Goal: Find specific page/section: Find specific page/section

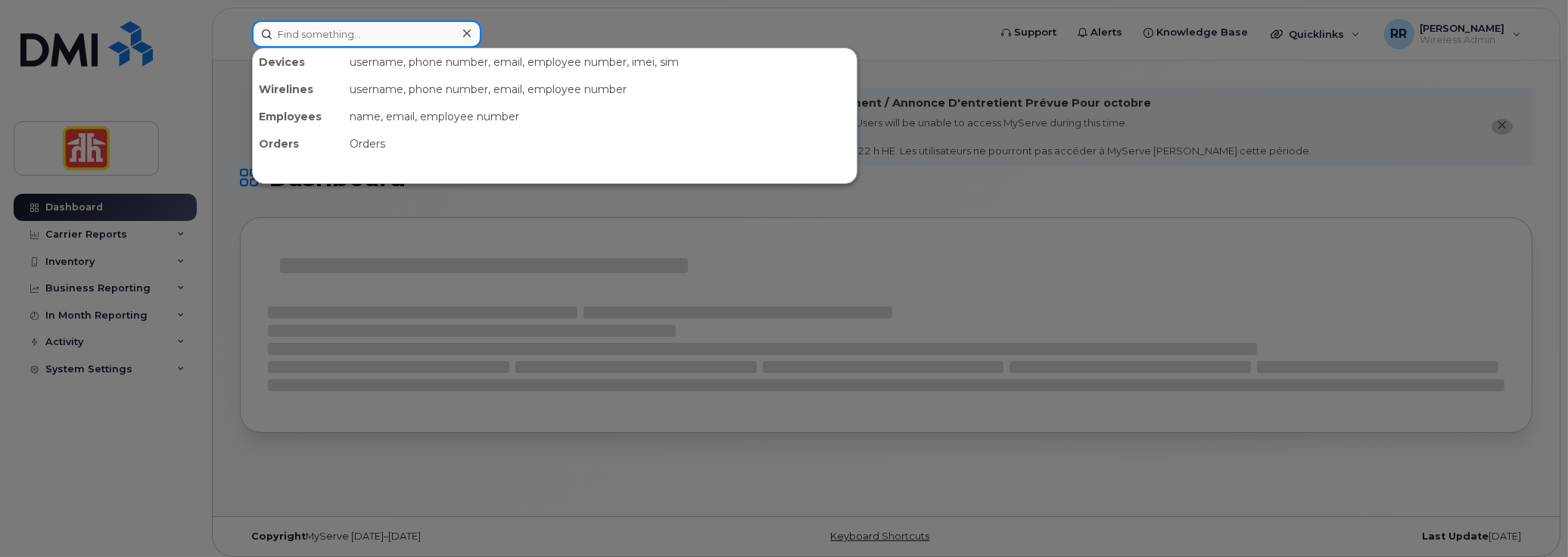
click at [338, 30] on input at bounding box center [366, 34] width 229 height 27
paste input "[PERSON_NAME]"
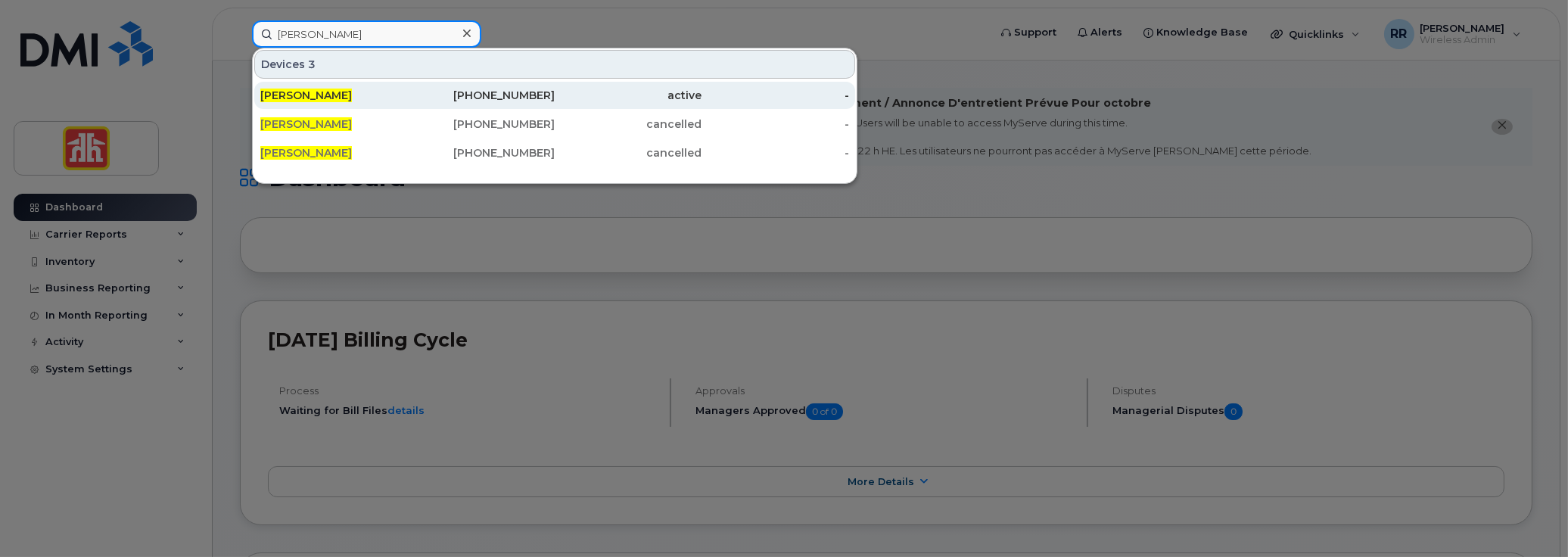
type input "[PERSON_NAME]"
click at [324, 94] on span "[PERSON_NAME]" at bounding box center [306, 95] width 92 height 14
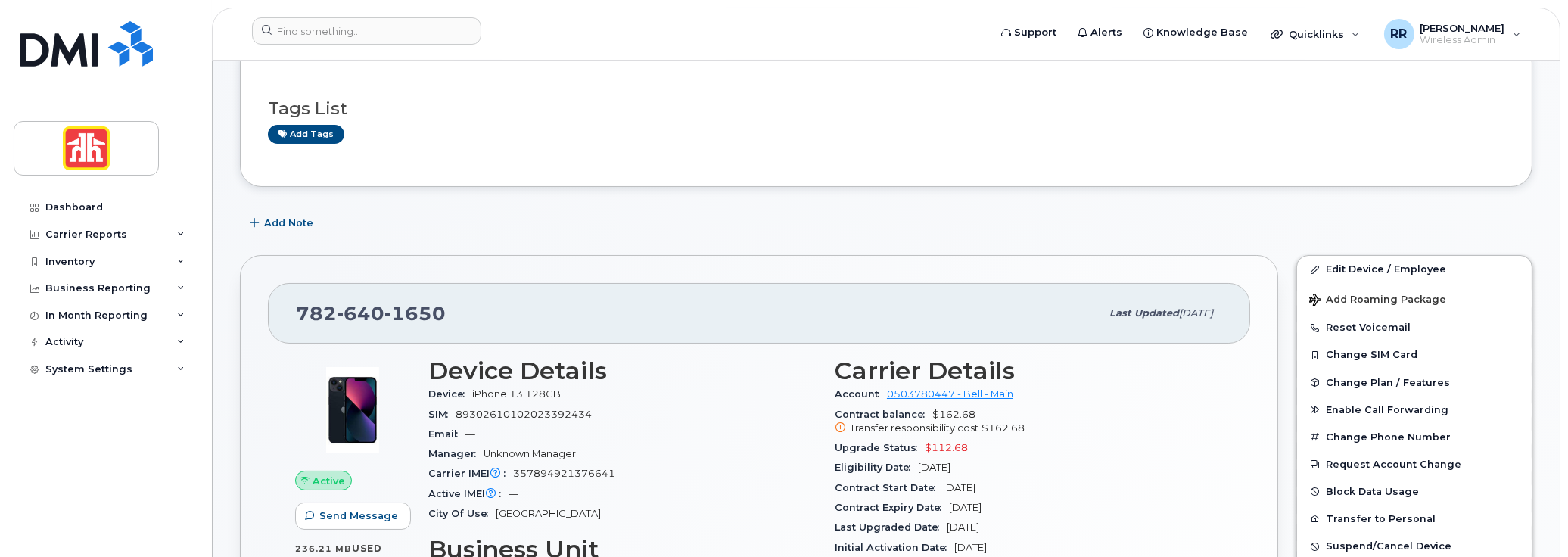
scroll to position [227, 0]
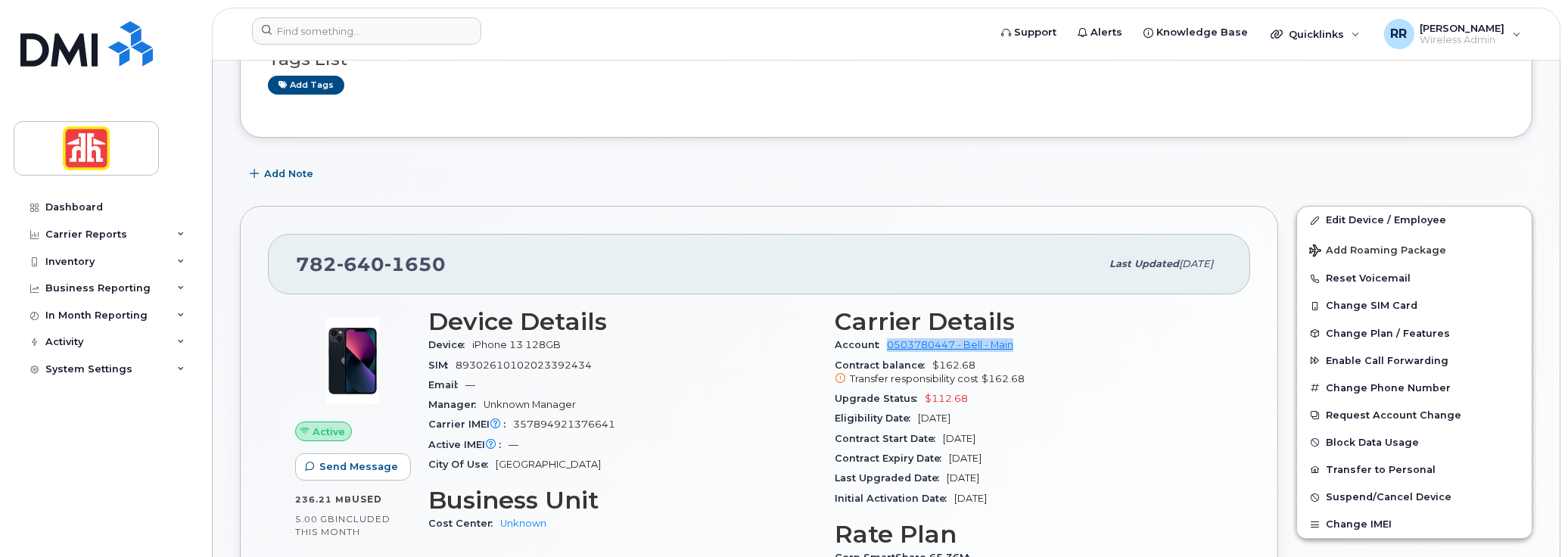
drag, startPoint x: 1040, startPoint y: 338, endPoint x: 882, endPoint y: 342, distance: 158.1
click at [882, 342] on div "Account 0503780447 - Bell - Main" at bounding box center [1028, 345] width 389 height 20
copy link "0503780447 - Bell - Main"
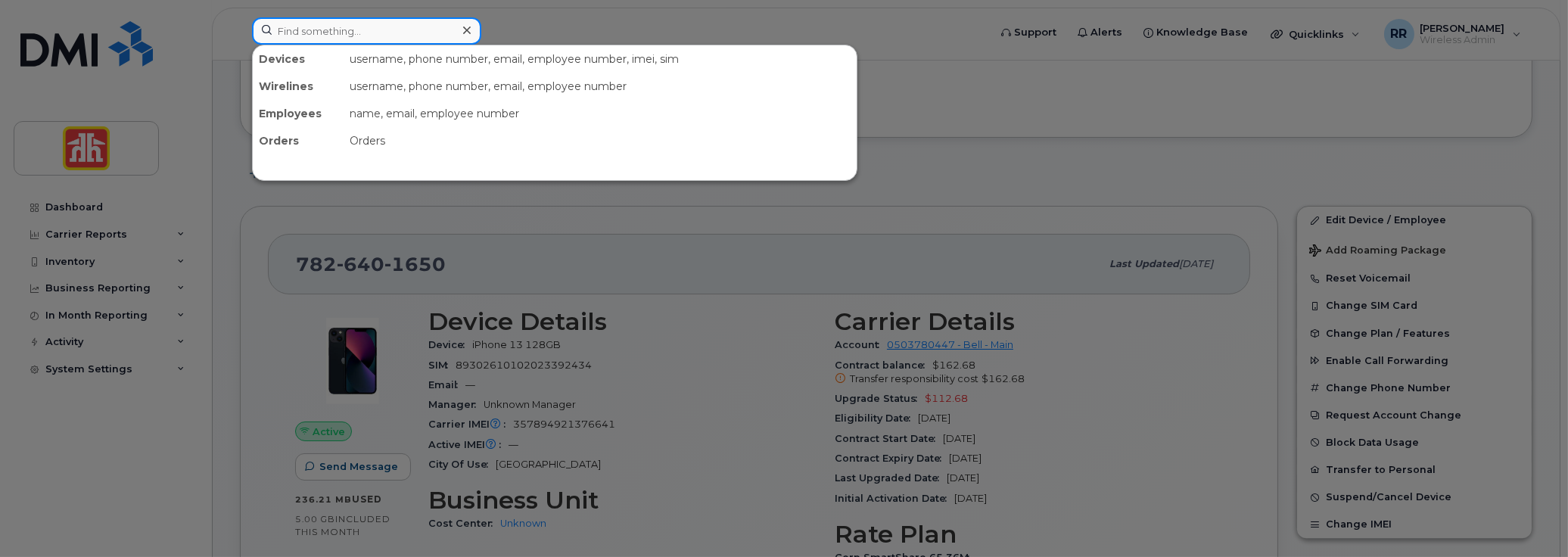
click at [287, 27] on input at bounding box center [366, 30] width 229 height 27
paste input "782-640-1650"
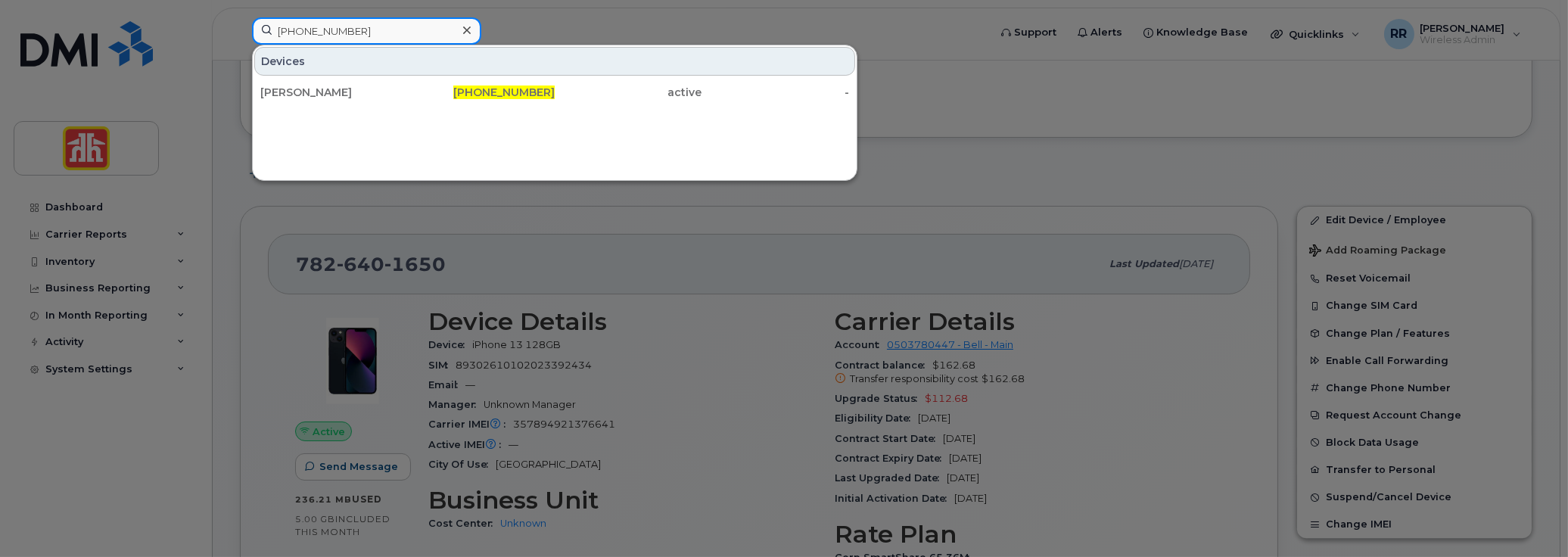
type input "782-640-1650"
click at [317, 85] on div "Bryan Carter" at bounding box center [334, 92] width 148 height 15
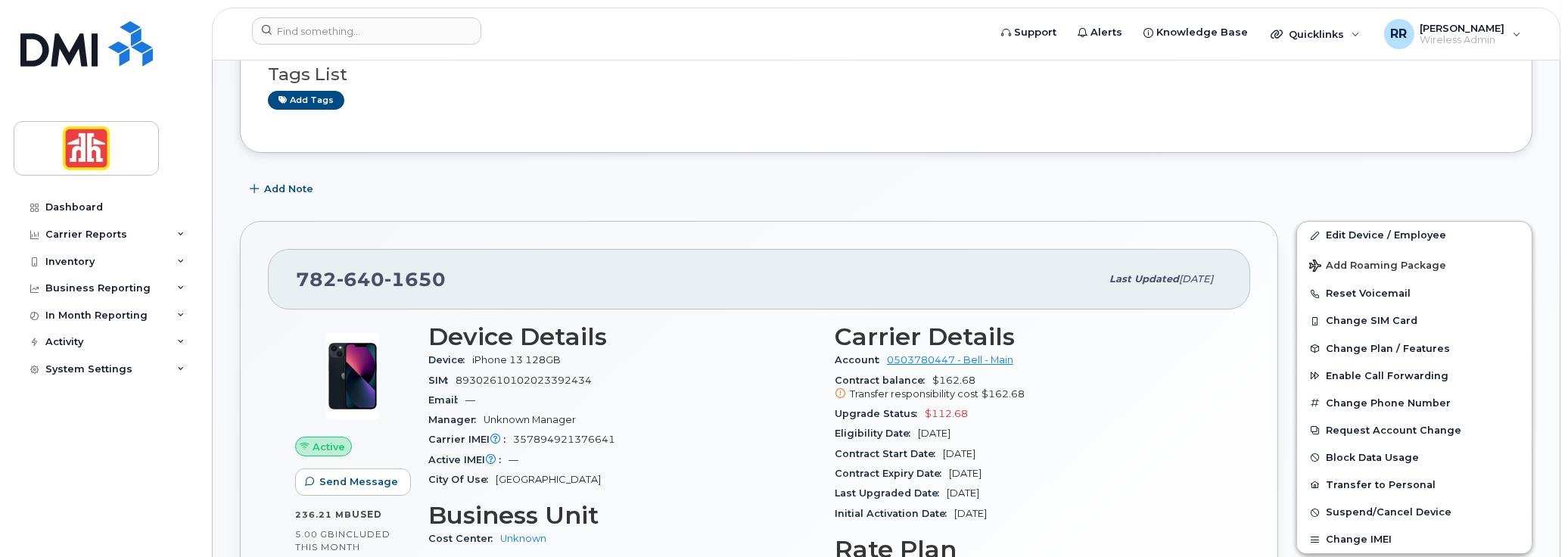
scroll to position [227, 0]
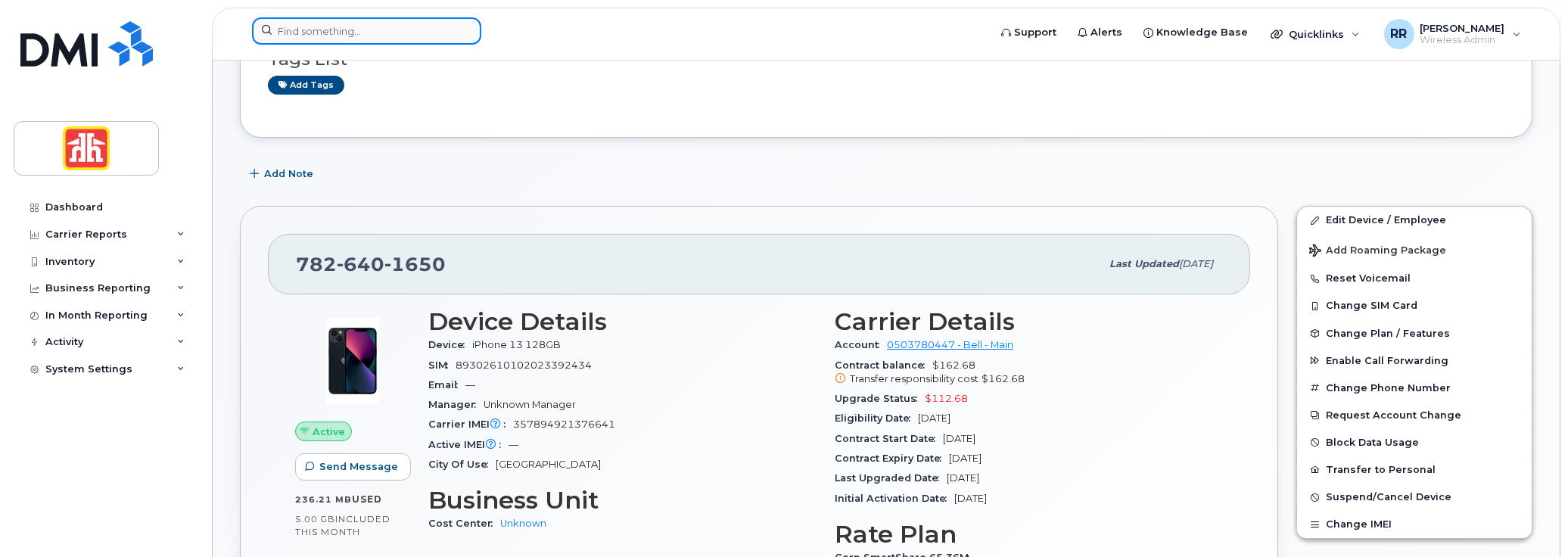
click at [354, 24] on input at bounding box center [366, 30] width 229 height 27
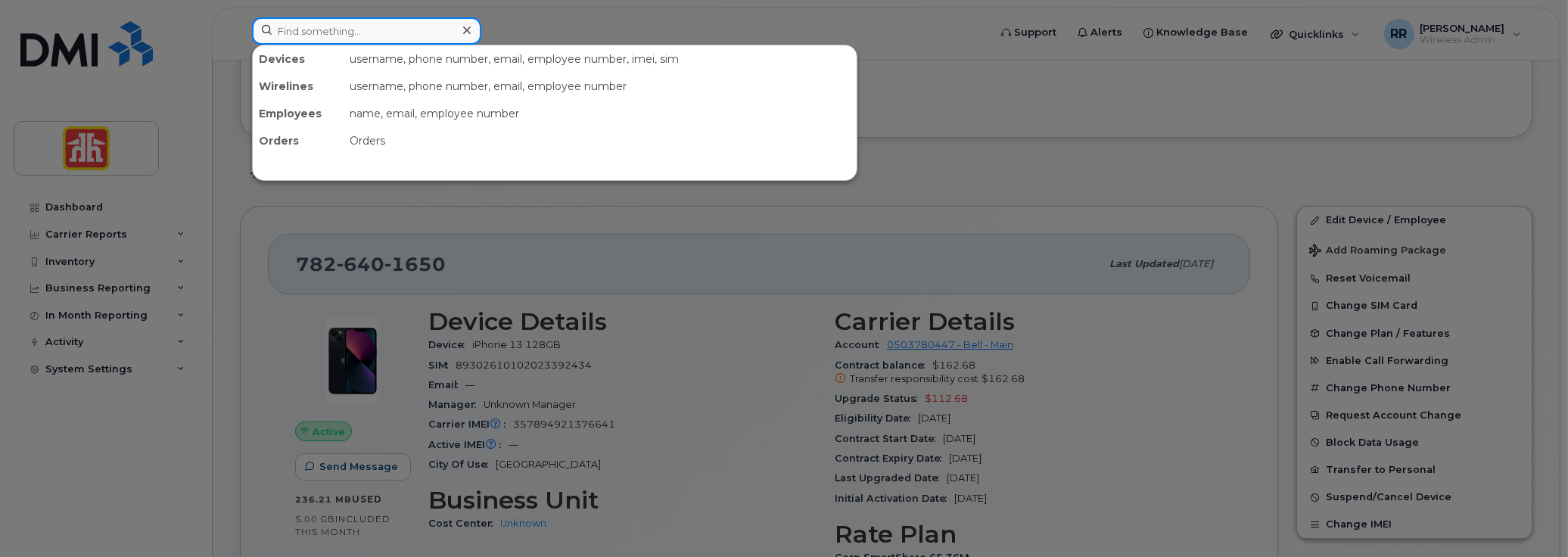
paste input "9023249452"
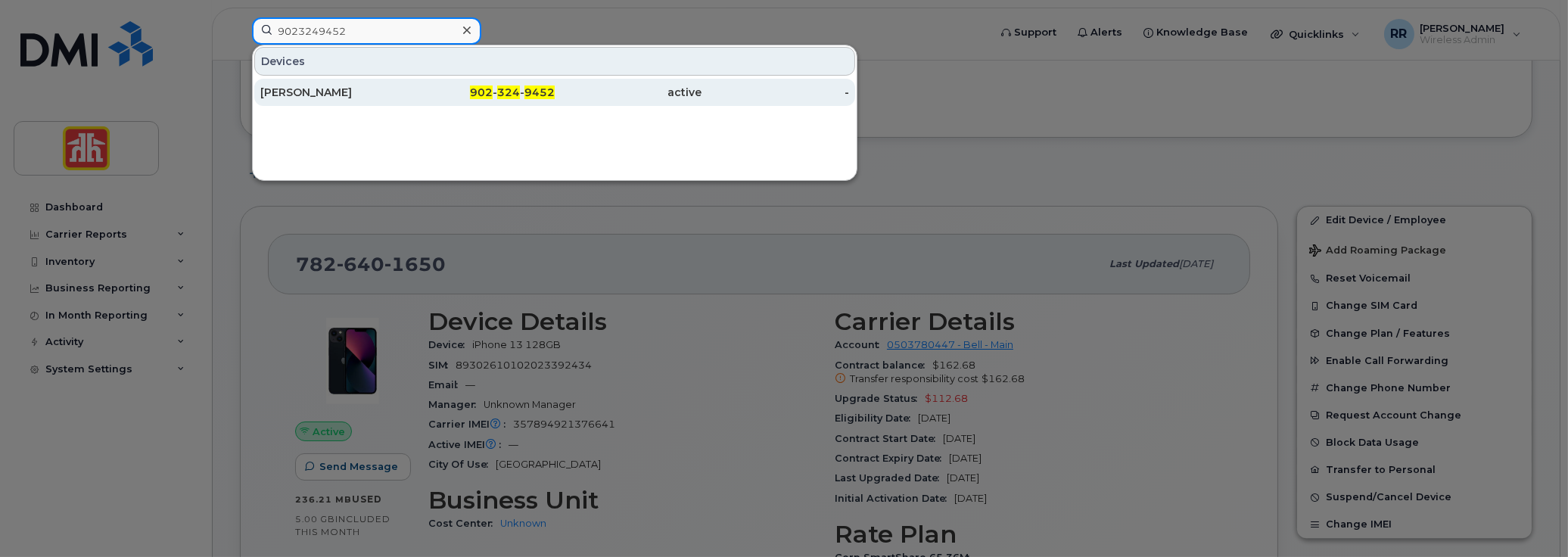
type input "9023249452"
click at [327, 94] on div "Darren Purdy" at bounding box center [334, 92] width 148 height 15
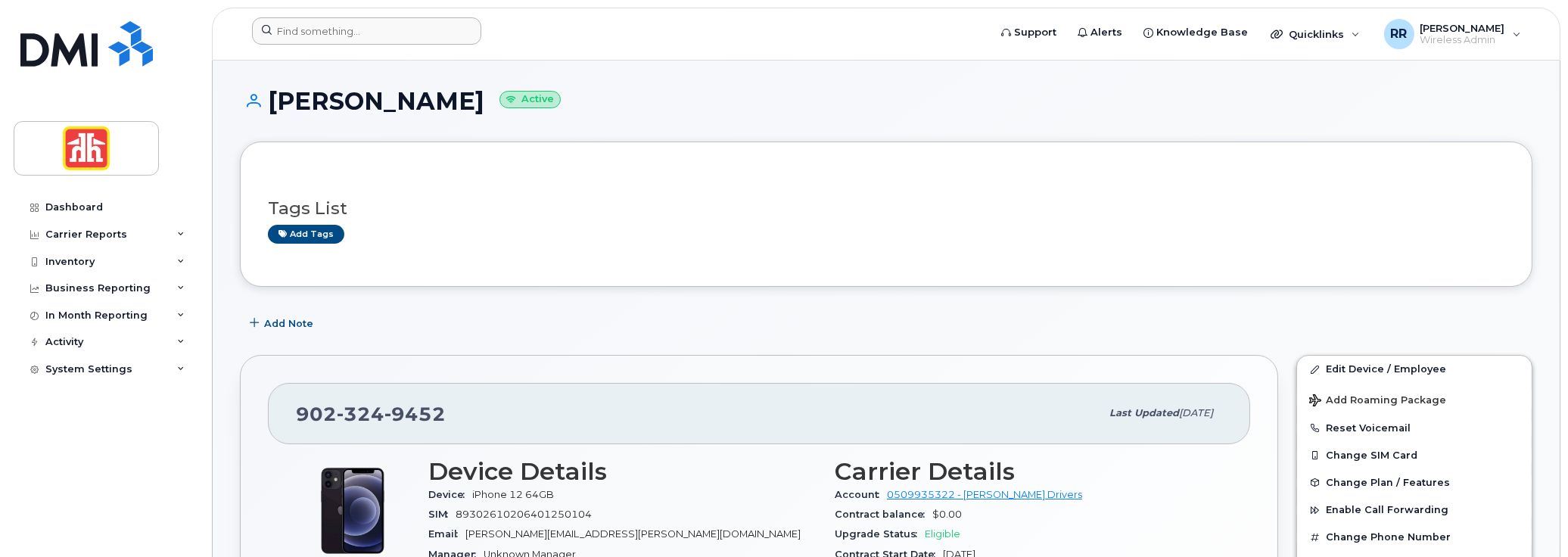
drag, startPoint x: 354, startPoint y: 15, endPoint x: 347, endPoint y: 31, distance: 17.5
click at [354, 15] on header "Support Alerts Knowledge Base Quicklinks Suspend / Cancel Device Change SIM Car…" at bounding box center [886, 34] width 1349 height 53
click at [333, 34] on input at bounding box center [366, 30] width 229 height 27
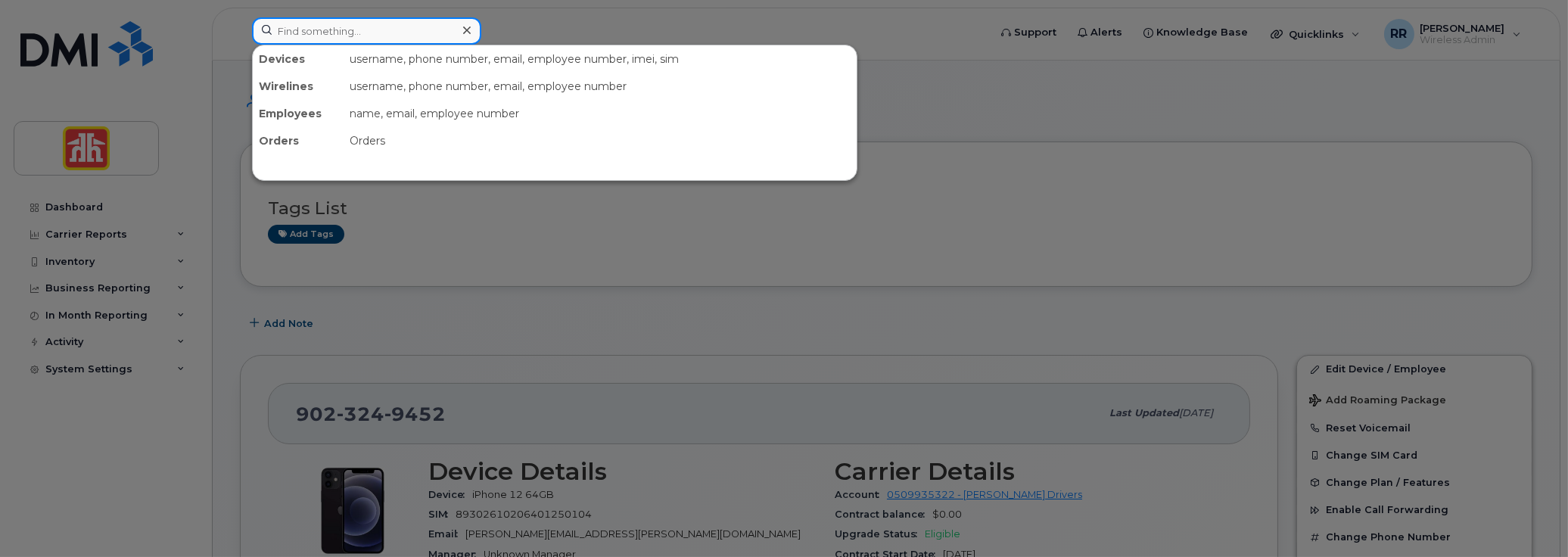
paste input "[PERSON_NAME][EMAIL_ADDRESS][PERSON_NAME][DOMAIN_NAME]"
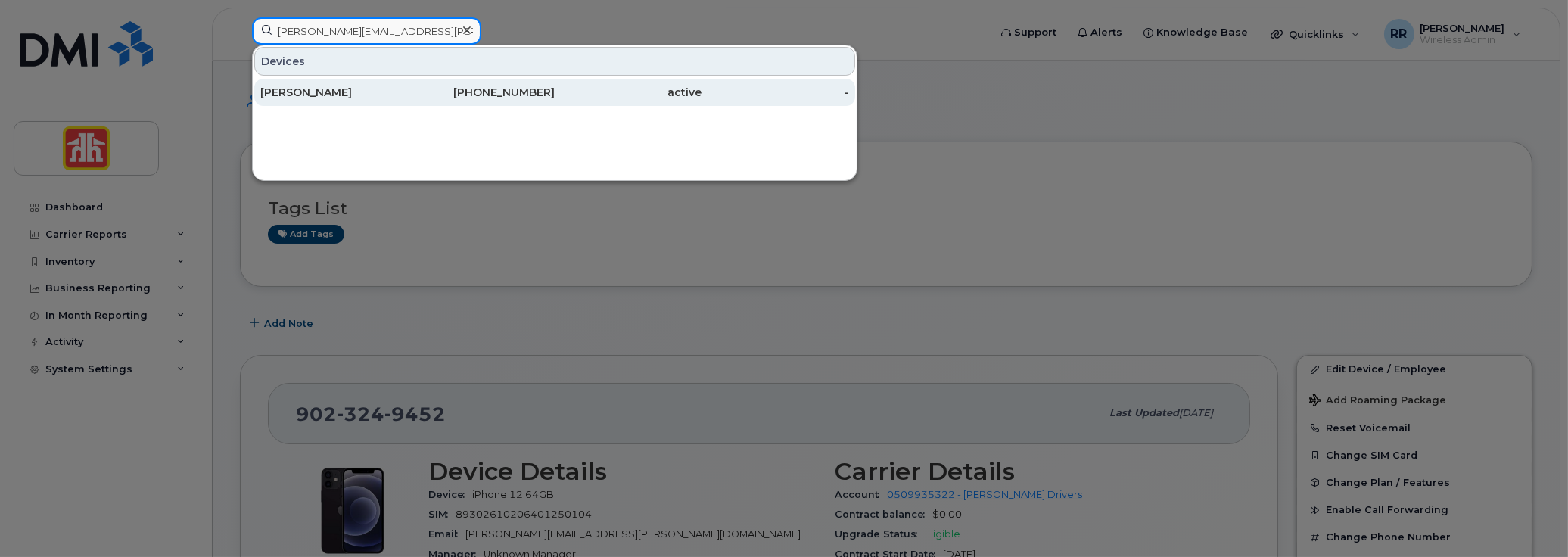
type input "[PERSON_NAME][EMAIL_ADDRESS][PERSON_NAME][DOMAIN_NAME]"
click at [306, 85] on div "[PERSON_NAME]" at bounding box center [334, 92] width 148 height 15
